Goal: Browse casually: Explore the website without a specific task or goal

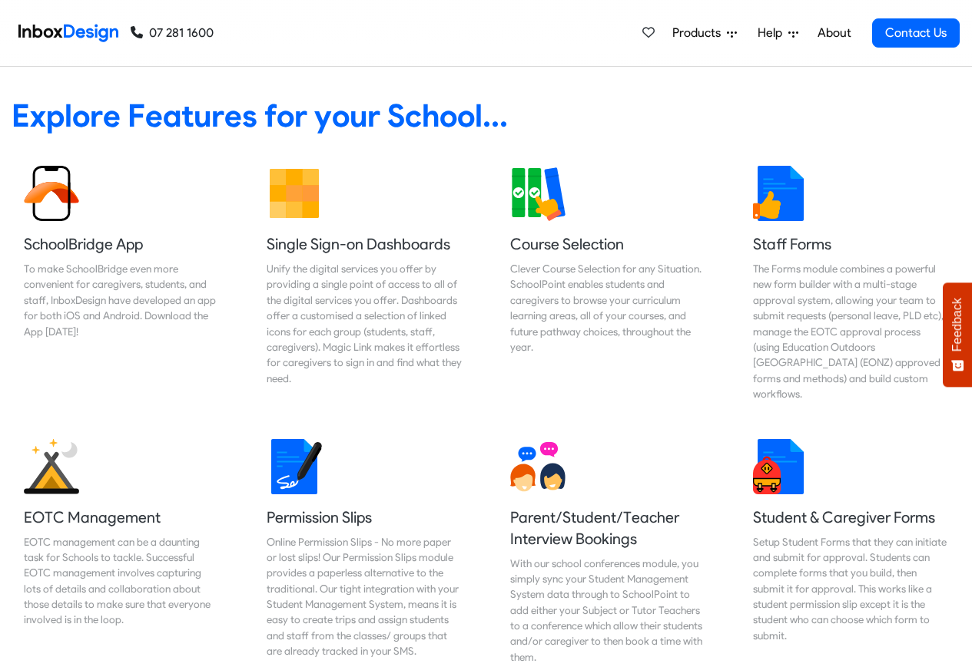
scroll to position [645, 0]
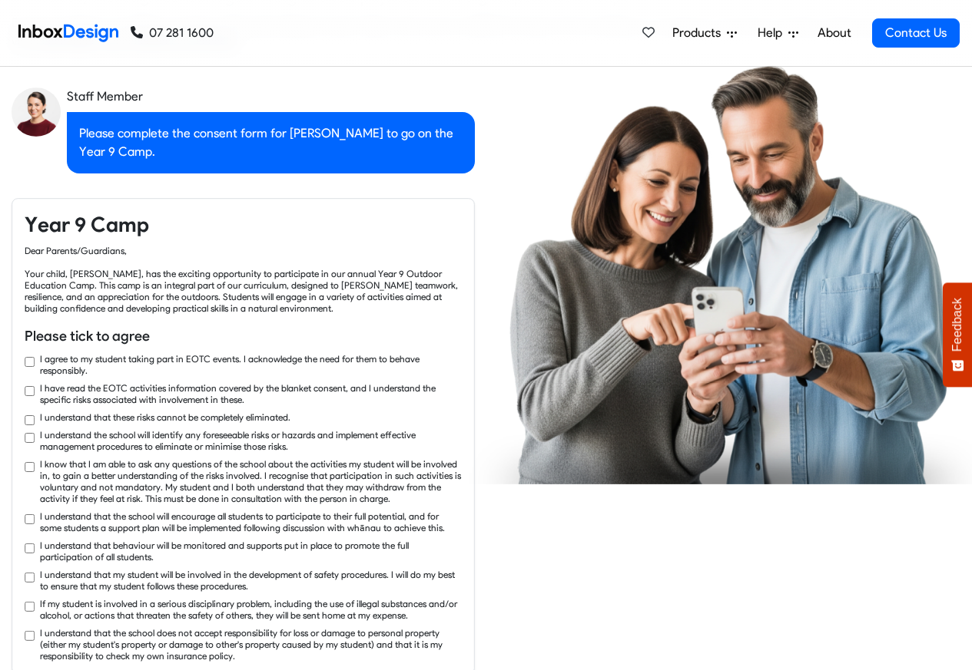
checkbox input "true"
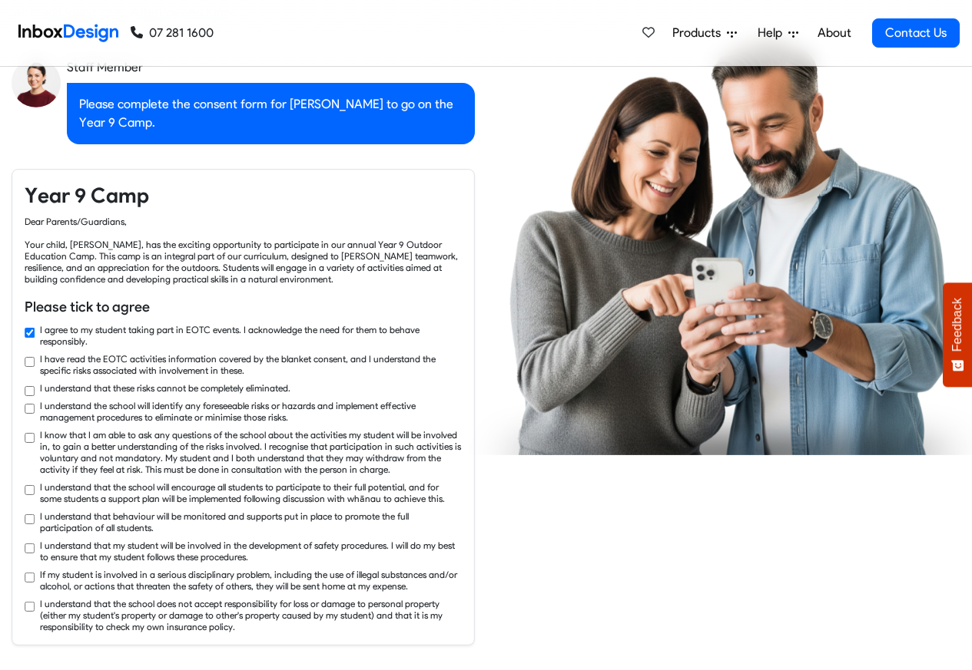
checkbox input "true"
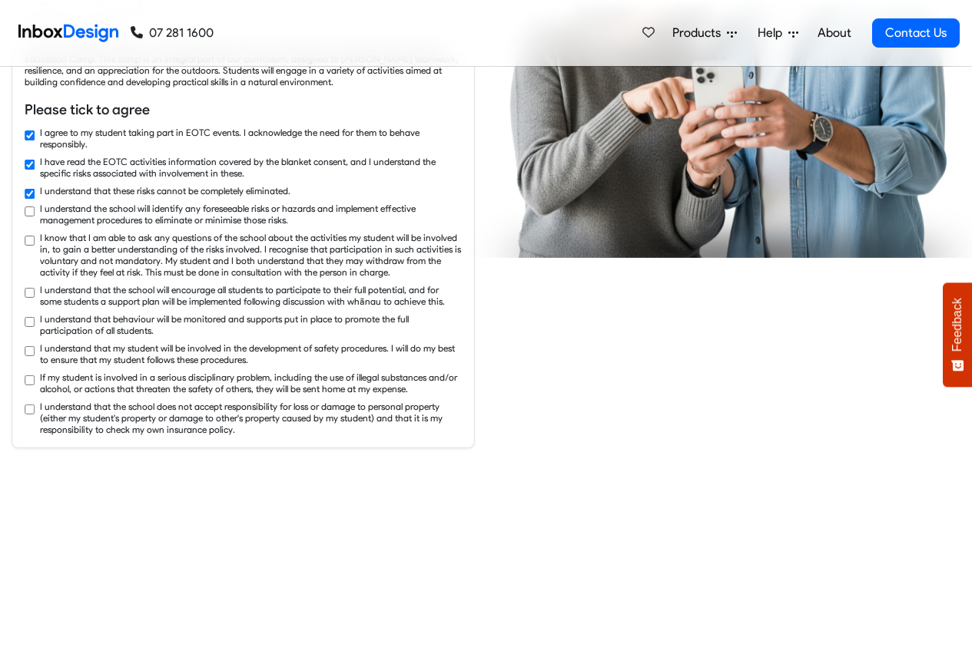
checkbox input "true"
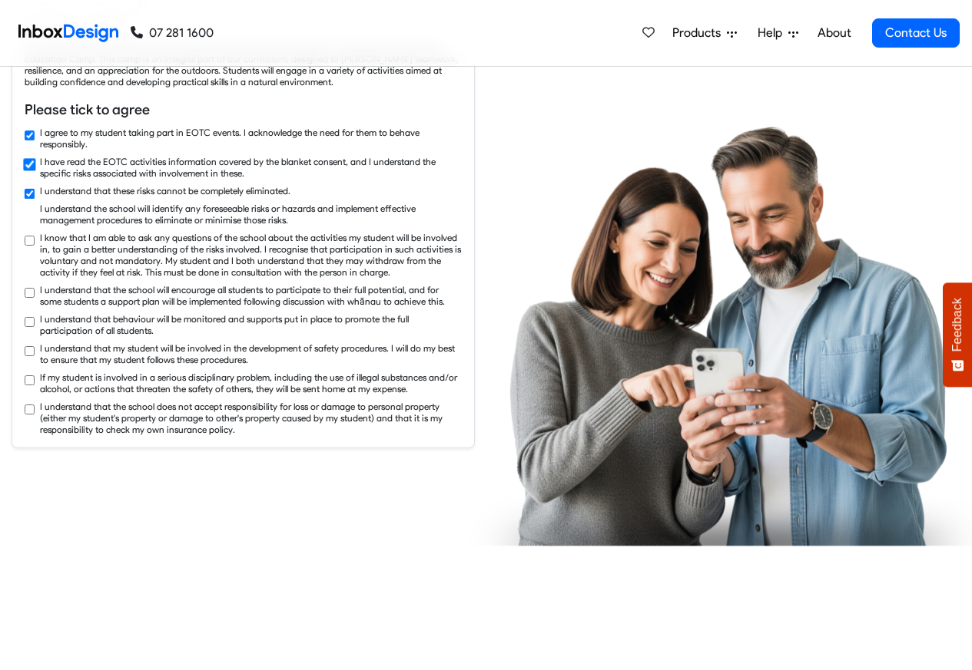
scroll to position [2581, 0]
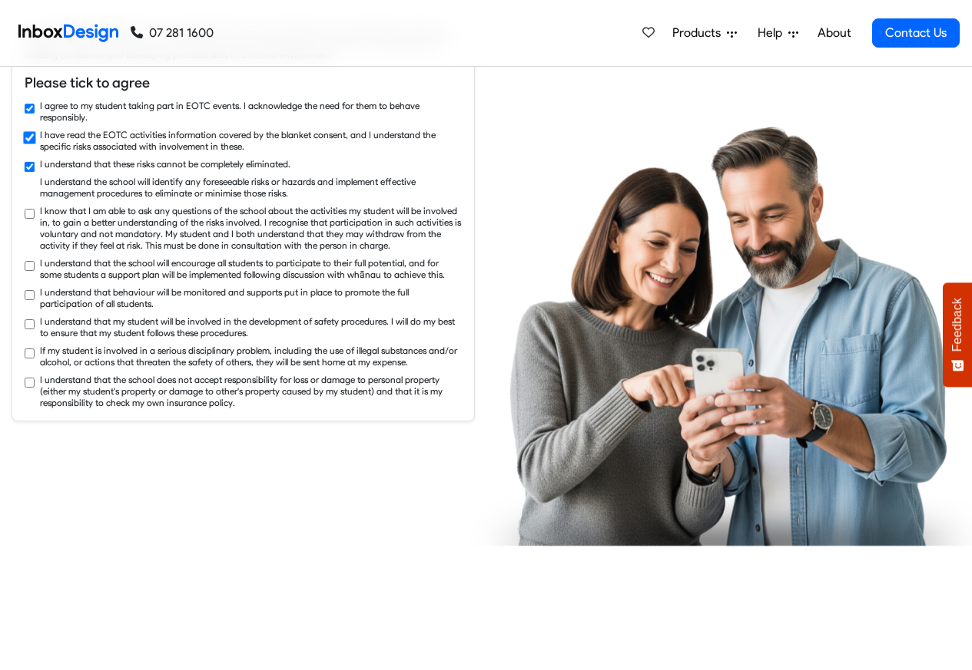
checkbox input "true"
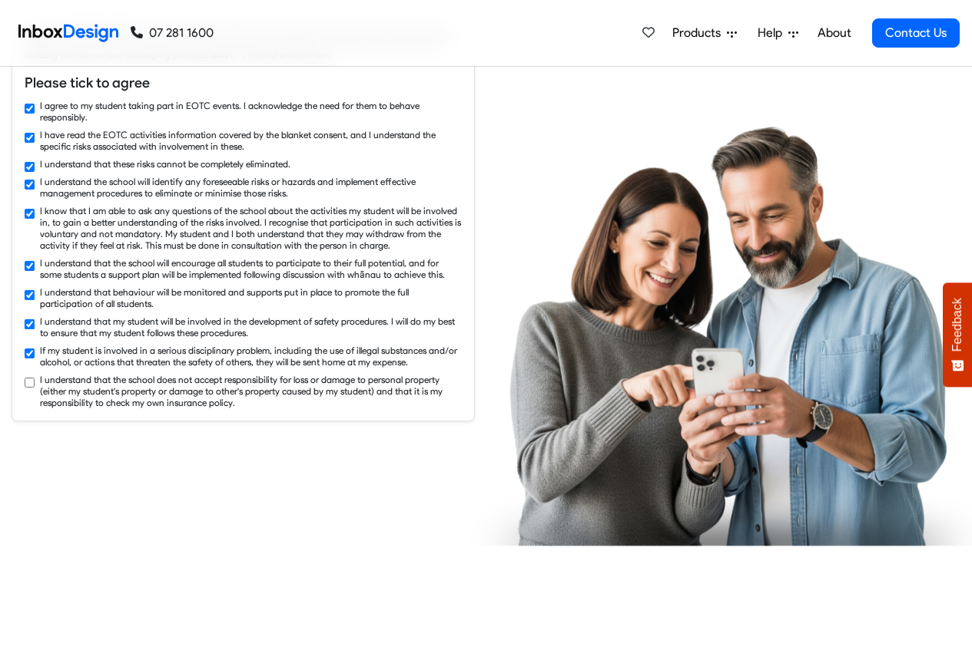
checkbox input "true"
